Goal: Navigation & Orientation: Understand site structure

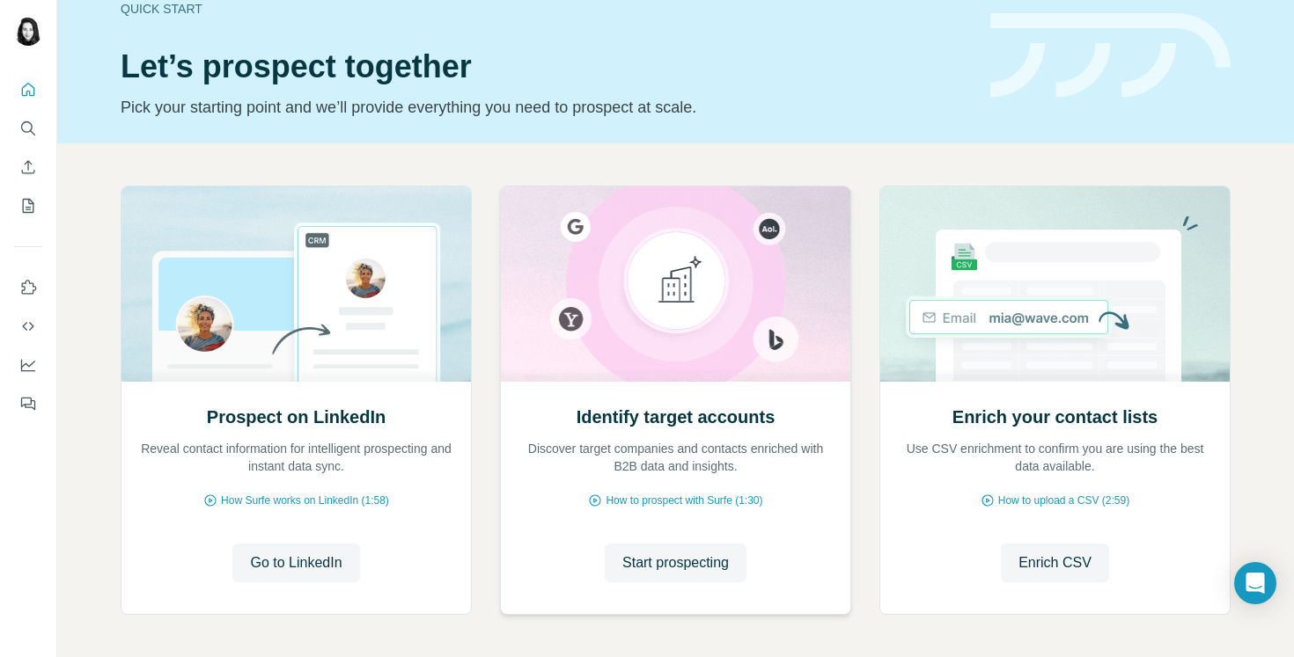
scroll to position [33, 0]
click at [29, 90] on icon "Quick start" at bounding box center [28, 90] width 18 height 18
click at [32, 368] on icon "Dashboard" at bounding box center [28, 365] width 18 height 18
